Goal: Information Seeking & Learning: Learn about a topic

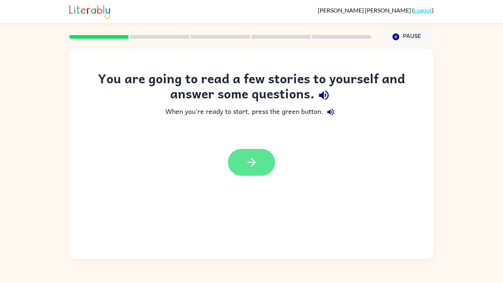
click at [259, 155] on button "button" at bounding box center [251, 162] width 47 height 27
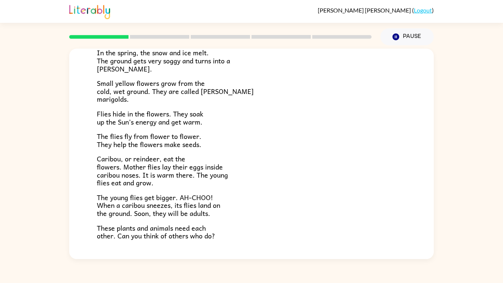
scroll to position [151, 0]
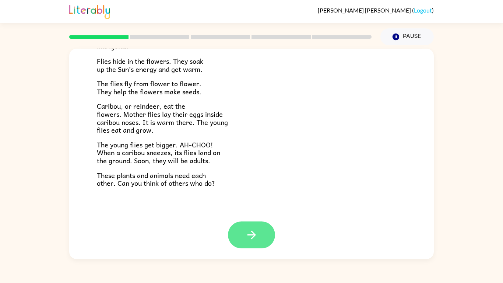
click at [264, 236] on button "button" at bounding box center [251, 234] width 47 height 27
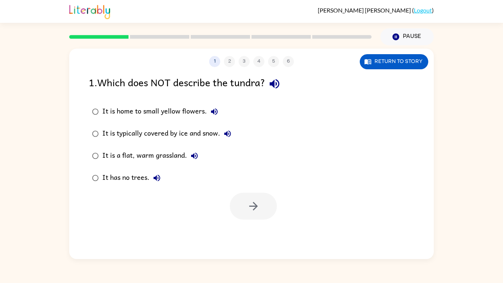
scroll to position [0, 0]
click at [277, 83] on icon "button" at bounding box center [274, 83] width 13 height 13
click at [134, 181] on div "It has no trees." at bounding box center [133, 178] width 62 height 15
click at [248, 208] on icon "button" at bounding box center [253, 206] width 13 height 13
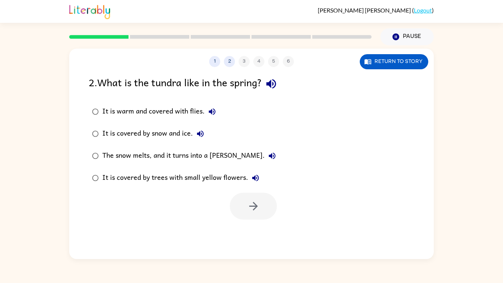
click at [274, 84] on icon "button" at bounding box center [271, 83] width 13 height 13
click at [378, 67] on button "Return to story" at bounding box center [394, 61] width 69 height 15
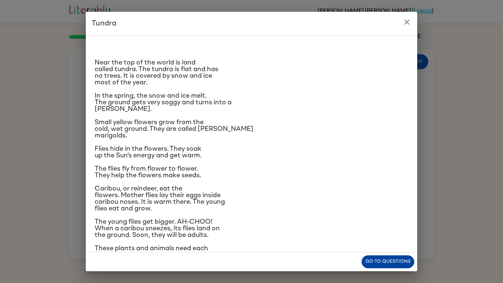
click at [376, 259] on button "Go to questions" at bounding box center [388, 261] width 53 height 13
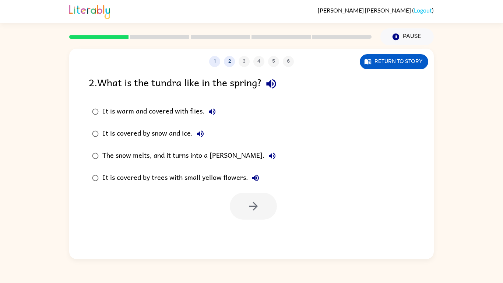
click at [194, 128] on div "It is covered by snow and ice." at bounding box center [154, 133] width 105 height 15
click at [171, 157] on div "The snow melts, and it turns into a [PERSON_NAME]." at bounding box center [190, 155] width 177 height 15
click at [251, 207] on icon "button" at bounding box center [253, 206] width 13 height 13
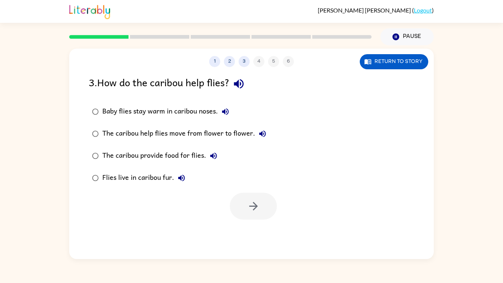
click at [239, 84] on icon "button" at bounding box center [239, 84] width 10 height 10
click at [390, 63] on button "Return to story" at bounding box center [394, 61] width 69 height 15
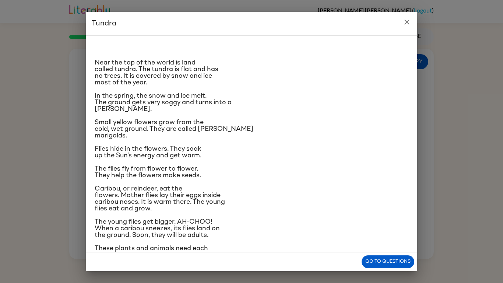
click at [394, 252] on p "These plants and animals need each other. Can you think of others who do?" at bounding box center [252, 251] width 314 height 13
click at [387, 260] on button "Go to questions" at bounding box center [388, 261] width 53 height 13
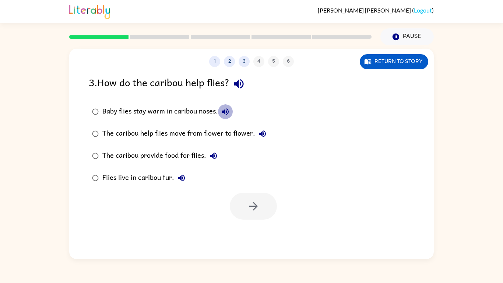
click at [225, 111] on icon "button" at bounding box center [225, 111] width 7 height 7
click at [262, 131] on icon "button" at bounding box center [262, 133] width 9 height 9
click at [202, 154] on div "The caribou provide food for flies." at bounding box center [161, 155] width 119 height 15
click at [208, 153] on button "The caribou provide food for flies." at bounding box center [213, 155] width 15 height 15
click at [256, 197] on button "button" at bounding box center [253, 206] width 47 height 27
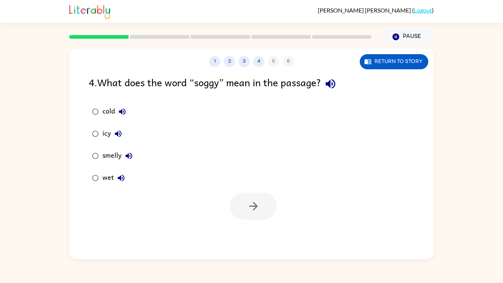
click at [335, 88] on icon "button" at bounding box center [330, 83] width 13 height 13
click at [117, 173] on button "wet" at bounding box center [121, 178] width 15 height 15
click at [113, 170] on label "wet" at bounding box center [112, 178] width 55 height 22
click at [242, 219] on button "button" at bounding box center [253, 206] width 47 height 27
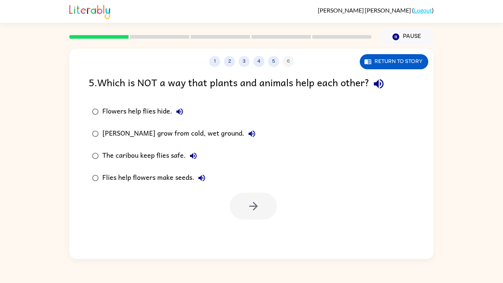
click at [386, 95] on div "5 . Which is NOT a way that plants and animals help each other? Flowers help fl…" at bounding box center [251, 146] width 365 height 145
click at [381, 89] on icon "button" at bounding box center [378, 83] width 13 height 13
click at [178, 112] on icon "button" at bounding box center [179, 111] width 7 height 7
click at [143, 111] on div "Flowers help flies hide." at bounding box center [144, 111] width 85 height 15
click at [130, 180] on div "Flies help flowers make seeds." at bounding box center [155, 178] width 107 height 15
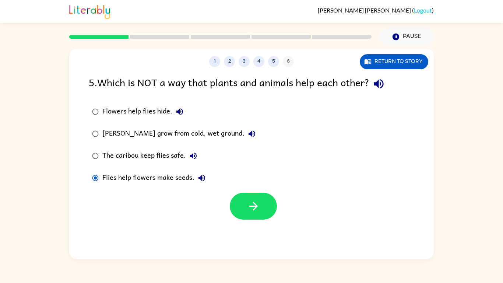
click at [152, 132] on div "[PERSON_NAME] grow from cold, wet ground." at bounding box center [180, 133] width 157 height 15
click at [154, 107] on div "Flowers help flies hide." at bounding box center [144, 111] width 85 height 15
click at [244, 197] on button "button" at bounding box center [253, 206] width 47 height 27
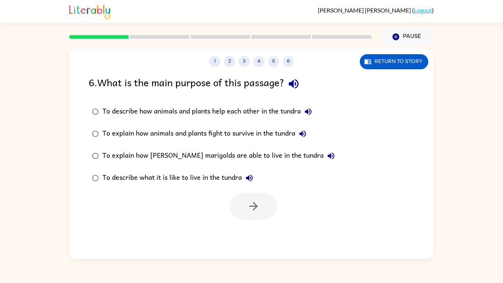
click at [295, 80] on icon "button" at bounding box center [293, 83] width 13 height 13
click at [309, 109] on icon "button" at bounding box center [308, 111] width 9 height 9
click at [303, 134] on icon "button" at bounding box center [302, 133] width 7 height 7
click at [327, 158] on icon "button" at bounding box center [331, 155] width 9 height 9
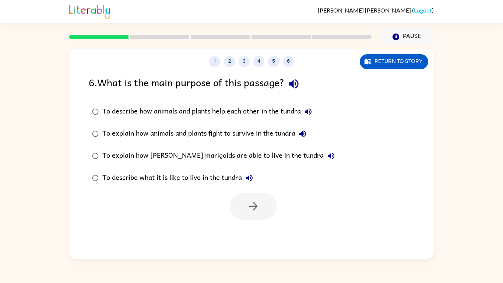
click at [249, 175] on icon "button" at bounding box center [249, 177] width 9 height 9
click at [211, 177] on div "To describe what it is like to live in the tundra" at bounding box center [179, 178] width 154 height 15
click at [206, 156] on div "To explain how [PERSON_NAME] marigolds are able to live in the tundra" at bounding box center [220, 155] width 236 height 15
click at [249, 201] on icon "button" at bounding box center [253, 206] width 13 height 13
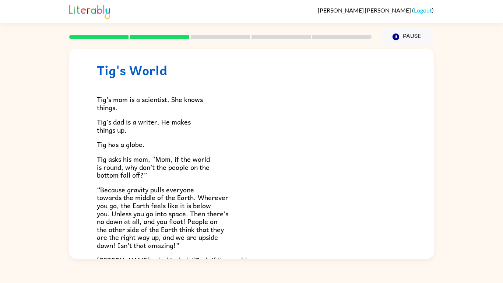
scroll to position [14, 0]
click at [459, 208] on div "Tig's World Tig’s mom is a scientist. She knows things. [PERSON_NAME]’s dad is …" at bounding box center [251, 152] width 503 height 214
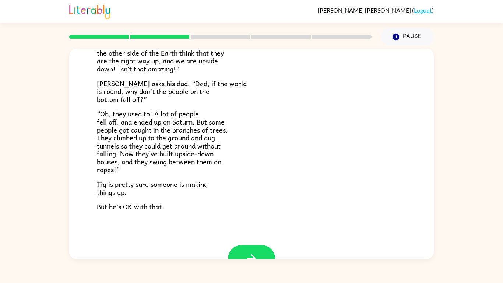
scroll to position [214, 0]
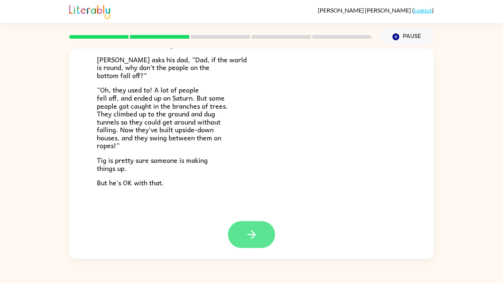
click at [238, 224] on button "button" at bounding box center [251, 234] width 47 height 27
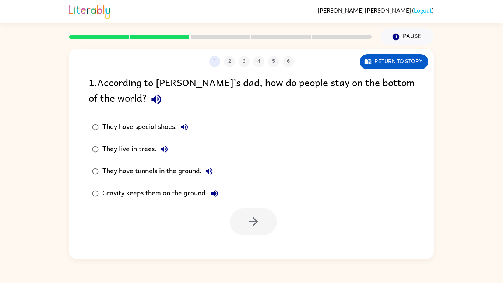
scroll to position [0, 0]
click at [151, 96] on icon "button" at bounding box center [156, 100] width 10 height 10
click at [147, 108] on button "button" at bounding box center [156, 99] width 19 height 19
click at [388, 67] on button "Return to story" at bounding box center [394, 61] width 69 height 15
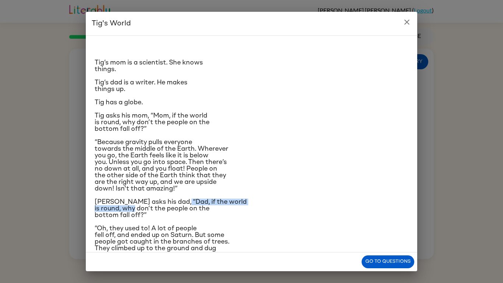
drag, startPoint x: 172, startPoint y: 204, endPoint x: 164, endPoint y: 207, distance: 8.6
click at [164, 207] on span "[PERSON_NAME] asks his dad, “Dad, if the world is round, why don’t the people o…" at bounding box center [171, 209] width 152 height 20
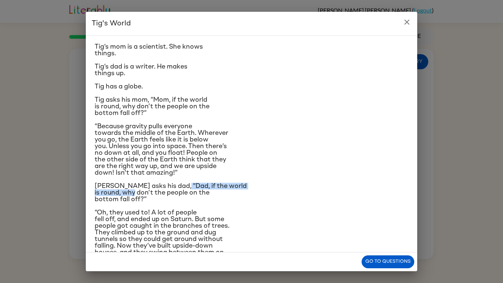
scroll to position [17, 0]
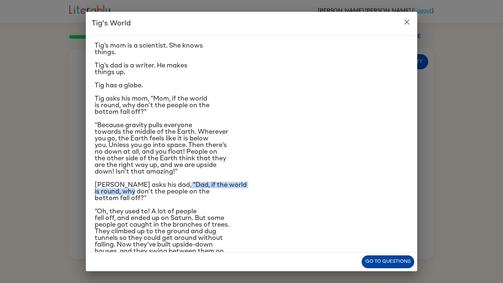
click at [392, 262] on button "Go to questions" at bounding box center [388, 261] width 53 height 13
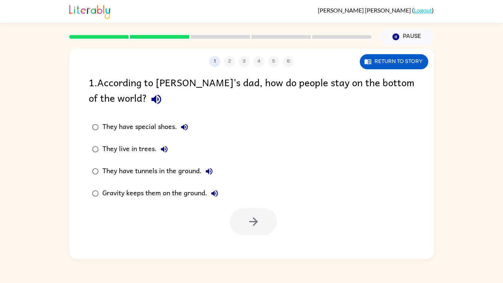
click at [182, 136] on label "They have special shoes." at bounding box center [155, 127] width 141 height 22
click at [190, 191] on div "Gravity keeps them on the ground." at bounding box center [162, 193] width 120 height 15
click at [124, 127] on div "They have special shoes." at bounding box center [147, 127] width 90 height 15
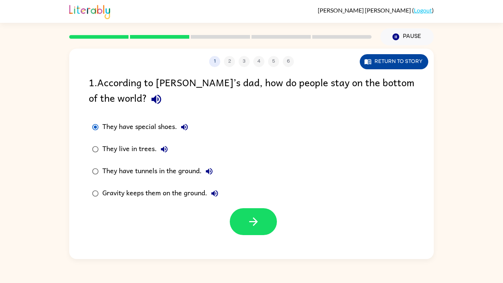
click at [399, 61] on button "Return to story" at bounding box center [394, 61] width 69 height 15
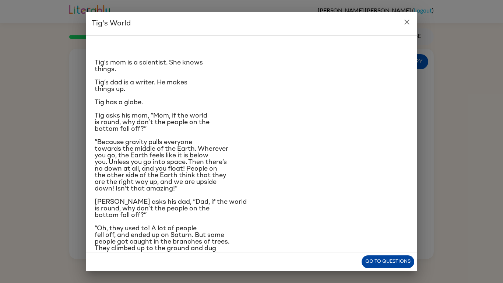
click at [381, 261] on button "Go to questions" at bounding box center [388, 261] width 53 height 13
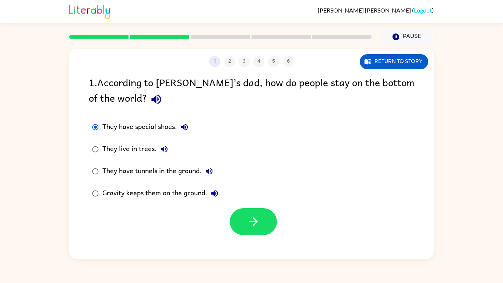
click at [111, 152] on div "They live in trees." at bounding box center [136, 149] width 69 height 15
click at [264, 228] on button "button" at bounding box center [253, 221] width 47 height 27
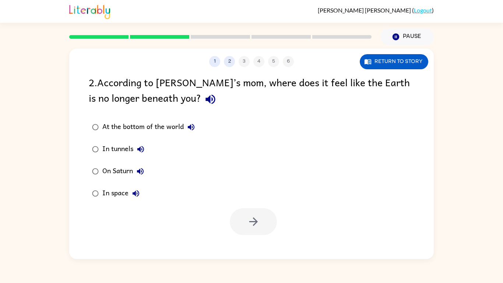
click at [204, 97] on icon "button" at bounding box center [210, 99] width 13 height 13
click at [105, 169] on div "On Saturn" at bounding box center [124, 171] width 45 height 15
click at [244, 220] on button "button" at bounding box center [253, 221] width 47 height 27
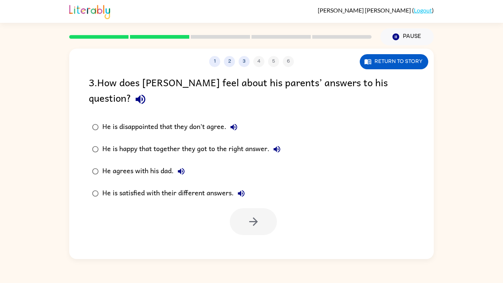
click at [147, 93] on icon "button" at bounding box center [140, 99] width 13 height 13
click at [90, 83] on div "3 . How does [PERSON_NAME] feel about his parents’ answers to his question?" at bounding box center [252, 91] width 326 height 34
click at [154, 186] on div "He is satisfied with their different answers." at bounding box center [175, 193] width 146 height 15
click at [252, 214] on button "button" at bounding box center [253, 221] width 47 height 27
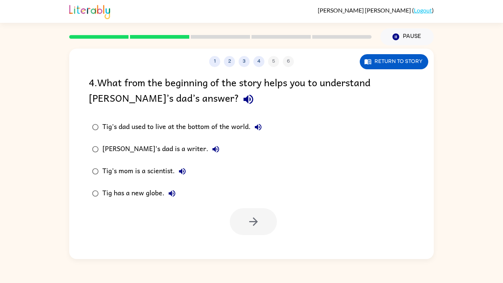
click at [239, 91] on button "button" at bounding box center [248, 99] width 19 height 19
click at [139, 136] on label "Tig's dad used to live at the bottom of the world." at bounding box center [177, 127] width 185 height 22
click at [112, 169] on div "Tig's mom is a scientist." at bounding box center [145, 171] width 87 height 15
drag, startPoint x: 257, startPoint y: 236, endPoint x: 156, endPoint y: 248, distance: 101.2
click at [156, 248] on div "1 2 3 4 5 6 Return to story 4 . What from the beginning of the story helps you …" at bounding box center [251, 154] width 365 height 210
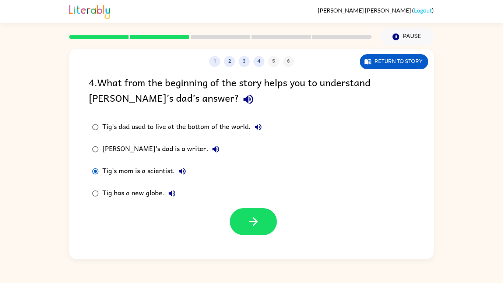
click at [143, 157] on label "[PERSON_NAME]'s dad is a writer." at bounding box center [177, 149] width 185 height 22
click at [224, 205] on div at bounding box center [251, 219] width 365 height 31
click at [235, 218] on button "button" at bounding box center [253, 221] width 47 height 27
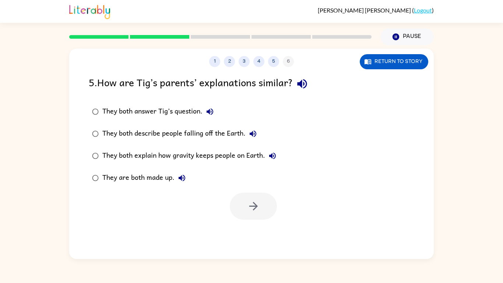
click at [309, 86] on icon "button" at bounding box center [302, 83] width 13 height 13
click at [206, 117] on button "They both answer Tig’s question." at bounding box center [210, 111] width 15 height 15
click at [191, 108] on div "They both answer Tig’s question." at bounding box center [159, 111] width 115 height 15
click at [253, 137] on icon "button" at bounding box center [253, 133] width 9 height 9
click at [271, 162] on button "They both explain how gravity keeps people on Earth." at bounding box center [272, 155] width 15 height 15
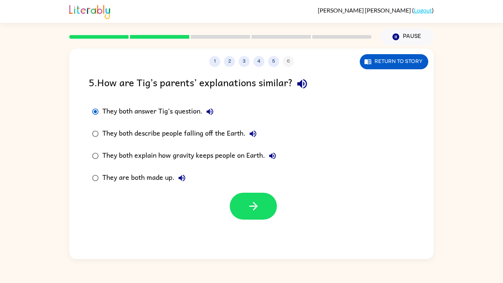
click at [177, 176] on button "They are both made up." at bounding box center [182, 178] width 15 height 15
click at [251, 200] on icon "button" at bounding box center [253, 206] width 13 height 13
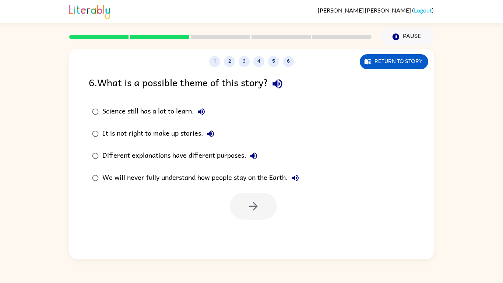
click at [277, 92] on button "button" at bounding box center [277, 83] width 19 height 19
click at [249, 159] on icon "button" at bounding box center [253, 155] width 9 height 9
click at [235, 153] on div "Different explanations have different purposes." at bounding box center [181, 155] width 159 height 15
click at [297, 176] on icon "button" at bounding box center [295, 177] width 9 height 9
click at [250, 216] on button "button" at bounding box center [253, 206] width 47 height 27
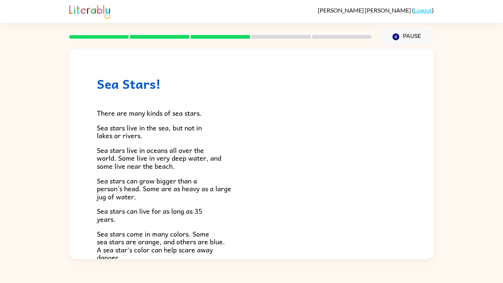
click at [250, 216] on p "Sea stars can live for as long as 35 years." at bounding box center [251, 215] width 309 height 16
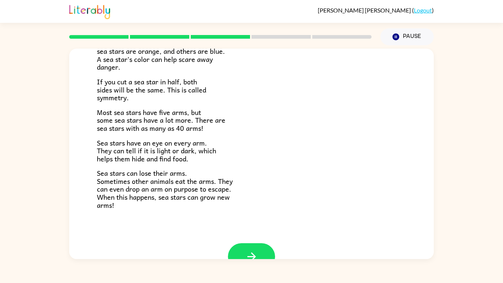
scroll to position [192, 0]
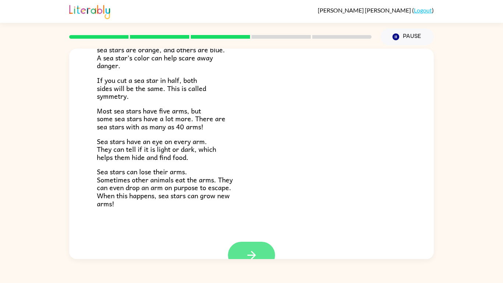
click at [259, 256] on button "button" at bounding box center [251, 255] width 47 height 27
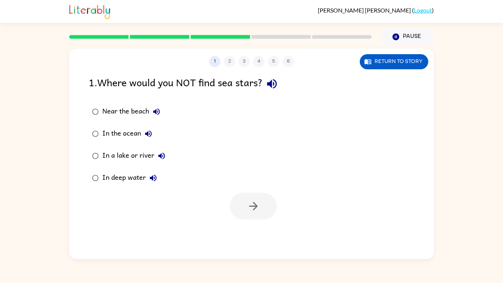
scroll to position [0, 0]
click at [140, 154] on div "In a lake or river" at bounding box center [135, 155] width 67 height 15
click at [253, 216] on button "button" at bounding box center [253, 206] width 47 height 27
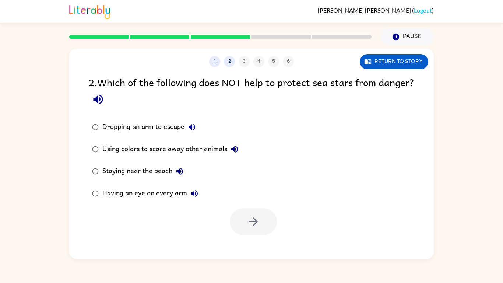
click at [105, 95] on icon "button" at bounding box center [98, 99] width 13 height 13
click at [108, 100] on button "button" at bounding box center [98, 99] width 19 height 19
click at [105, 104] on icon "button" at bounding box center [98, 99] width 13 height 13
click at [103, 104] on icon "button" at bounding box center [98, 100] width 10 height 10
click at [113, 150] on div "Using colors to scare away other animals" at bounding box center [172, 149] width 140 height 15
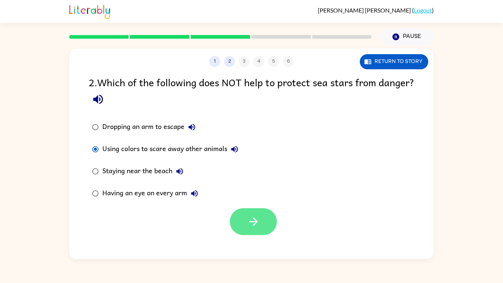
click at [249, 225] on icon "button" at bounding box center [253, 221] width 13 height 13
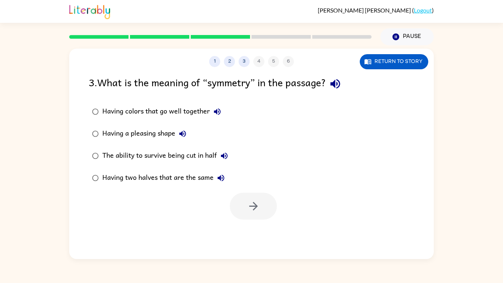
click at [338, 92] on button "button" at bounding box center [335, 83] width 19 height 19
click at [406, 66] on button "Return to story" at bounding box center [394, 61] width 69 height 15
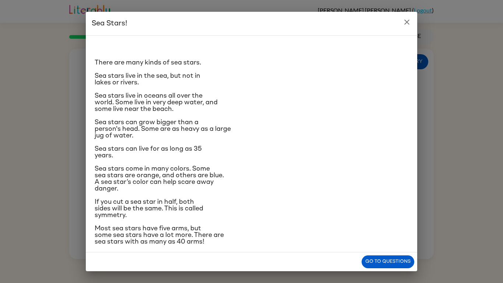
click at [315, 99] on p "Sea stars live in oceans all over the world. Some live in very deep water, and …" at bounding box center [252, 102] width 314 height 20
click at [403, 22] on icon "close" at bounding box center [407, 22] width 9 height 9
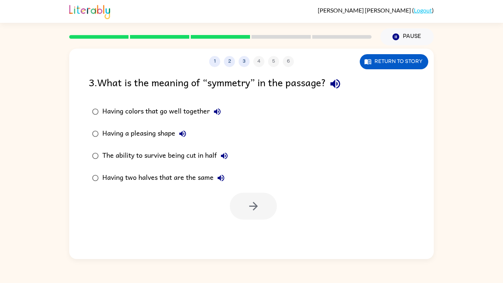
click at [223, 115] on button "Having colors that go well together" at bounding box center [217, 111] width 15 height 15
click at [228, 151] on button "The ability to survive being cut in half" at bounding box center [224, 155] width 15 height 15
click at [227, 154] on icon "button" at bounding box center [224, 155] width 9 height 9
click at [224, 159] on icon "button" at bounding box center [224, 155] width 9 height 9
click at [192, 160] on div "The ability to survive being cut in half" at bounding box center [166, 155] width 129 height 15
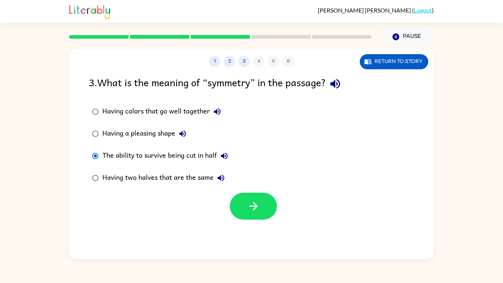
click at [183, 181] on div "Having two halves that are the same" at bounding box center [165, 178] width 126 height 15
click at [195, 177] on div "Having two halves that are the same" at bounding box center [165, 178] width 126 height 15
click at [194, 176] on div "Having two halves that are the same" at bounding box center [165, 178] width 126 height 15
click at [257, 207] on icon "button" at bounding box center [253, 206] width 13 height 13
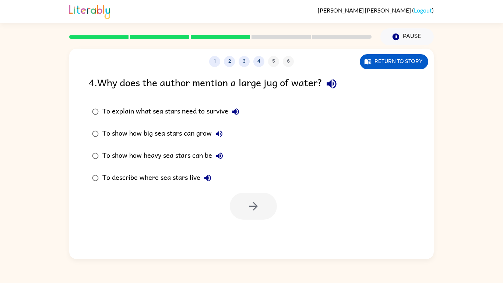
click at [338, 85] on icon "button" at bounding box center [331, 83] width 13 height 13
click at [236, 116] on button "To explain what sea stars need to survive" at bounding box center [235, 111] width 15 height 15
click at [239, 112] on icon "button" at bounding box center [235, 111] width 9 height 9
click at [236, 109] on icon "button" at bounding box center [235, 111] width 7 height 7
click at [344, 82] on div "4 . Why does the author mention a large jug of water?" at bounding box center [252, 83] width 326 height 19
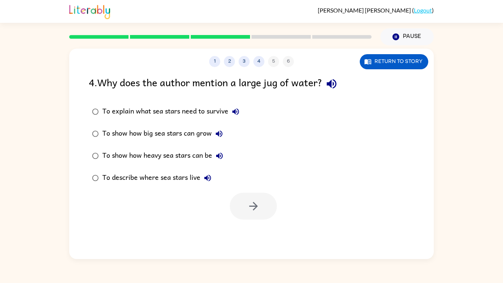
click at [215, 130] on icon "button" at bounding box center [219, 133] width 9 height 9
click at [190, 139] on div "To show how big sea stars can grow" at bounding box center [164, 133] width 124 height 15
click at [245, 210] on button "button" at bounding box center [253, 206] width 47 height 27
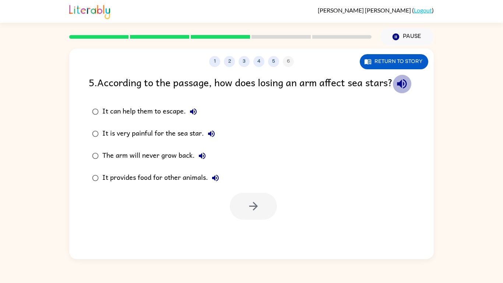
click at [396, 90] on icon "button" at bounding box center [402, 83] width 13 height 13
